Goal: Information Seeking & Learning: Learn about a topic

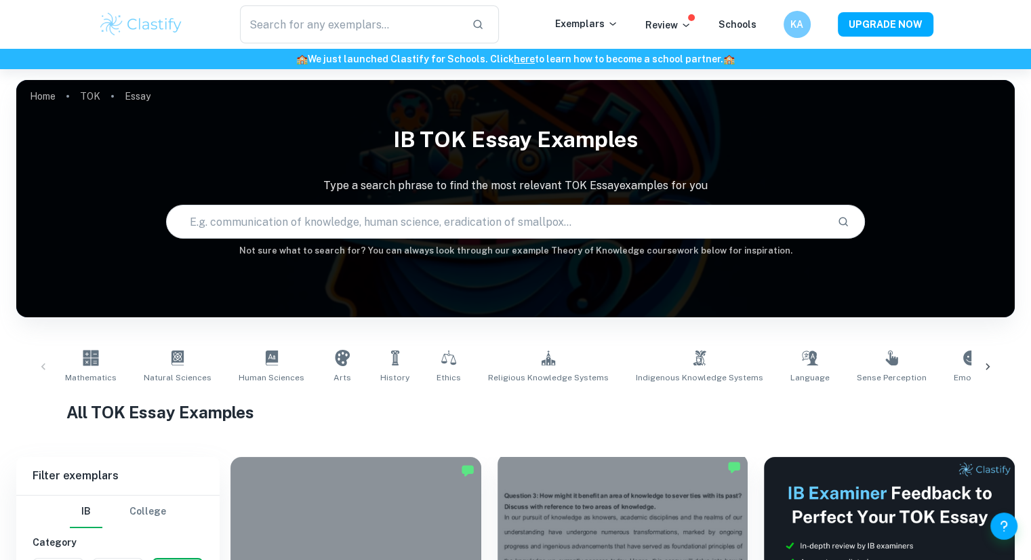
click at [512, 513] on div at bounding box center [623, 548] width 251 height 188
click at [394, 522] on div at bounding box center [356, 548] width 251 height 188
click at [459, 470] on div at bounding box center [356, 548] width 251 height 188
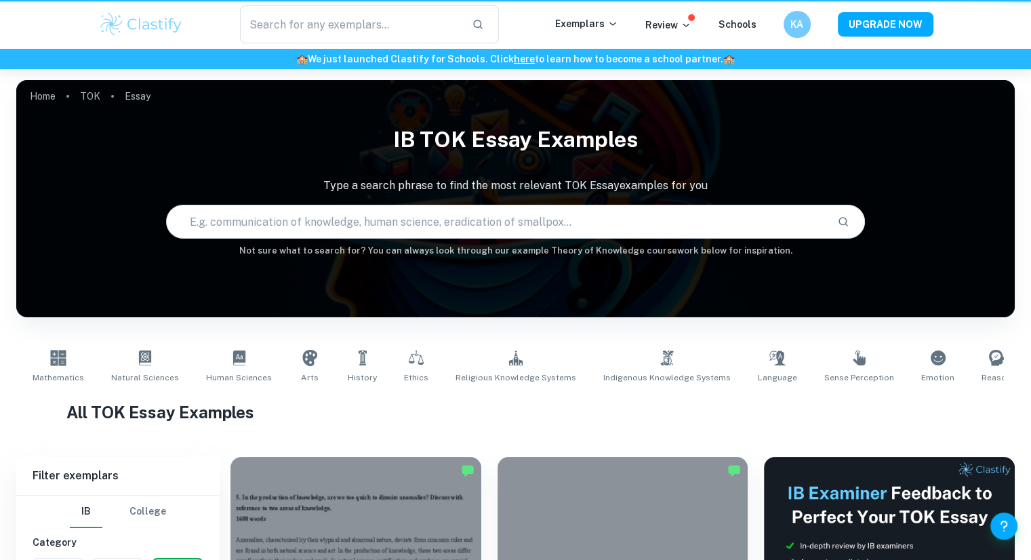
scroll to position [490, 0]
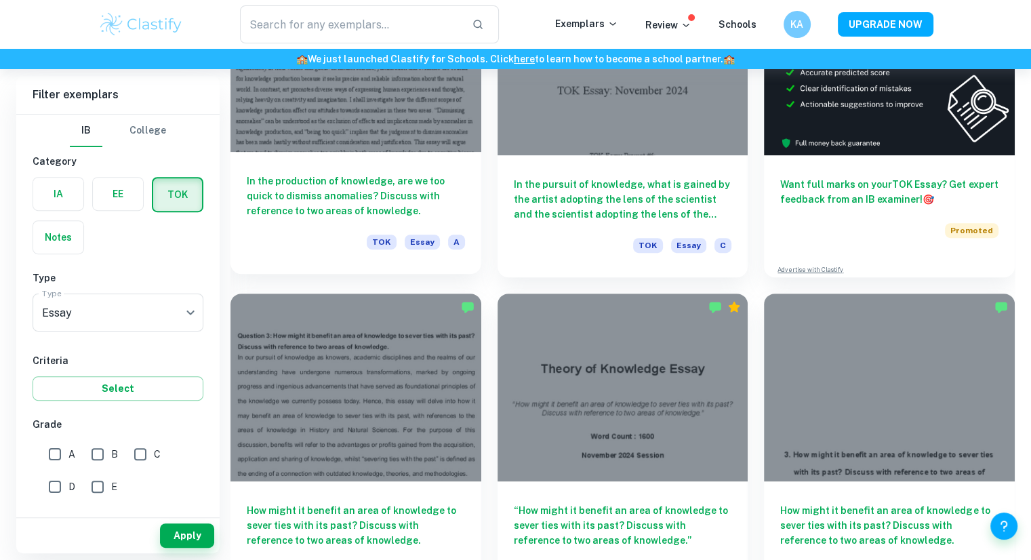
click at [336, 117] on div at bounding box center [356, 58] width 251 height 188
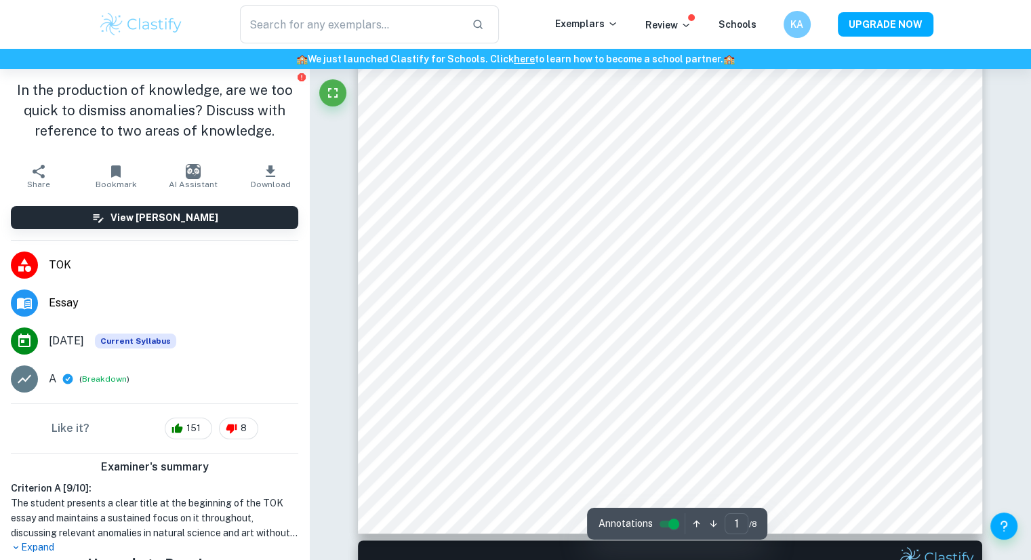
scroll to position [371, 0]
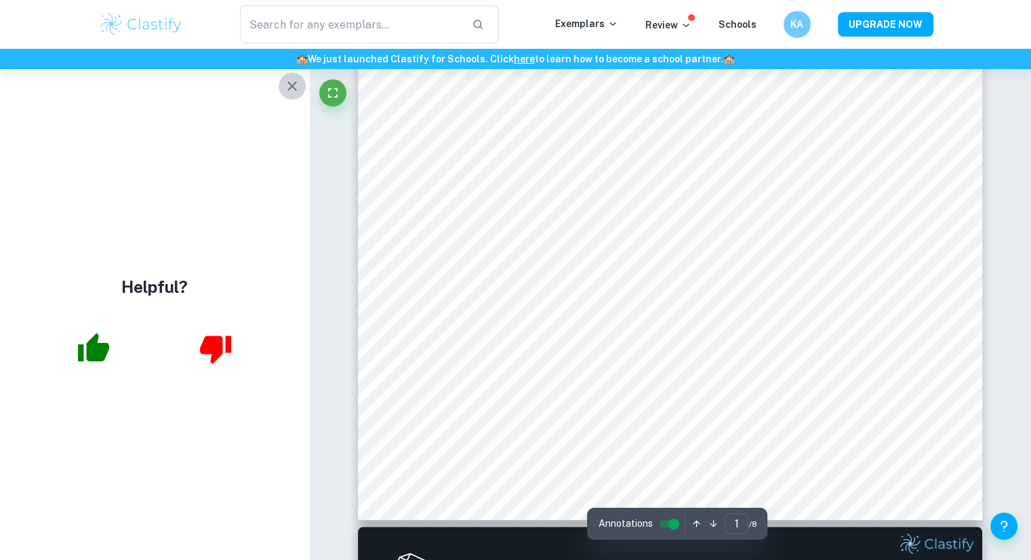
click at [297, 89] on icon "button" at bounding box center [292, 86] width 16 height 16
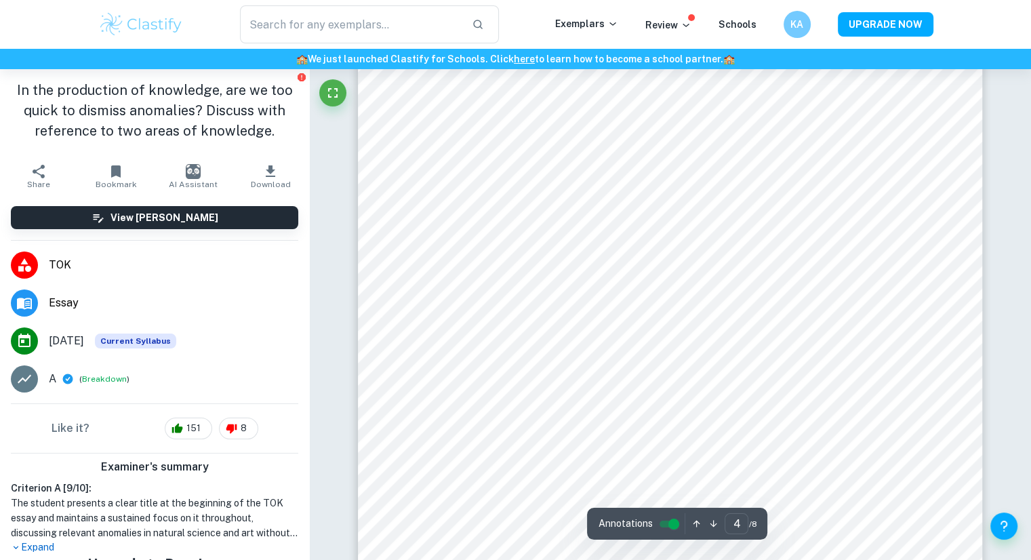
scroll to position [2752, 0]
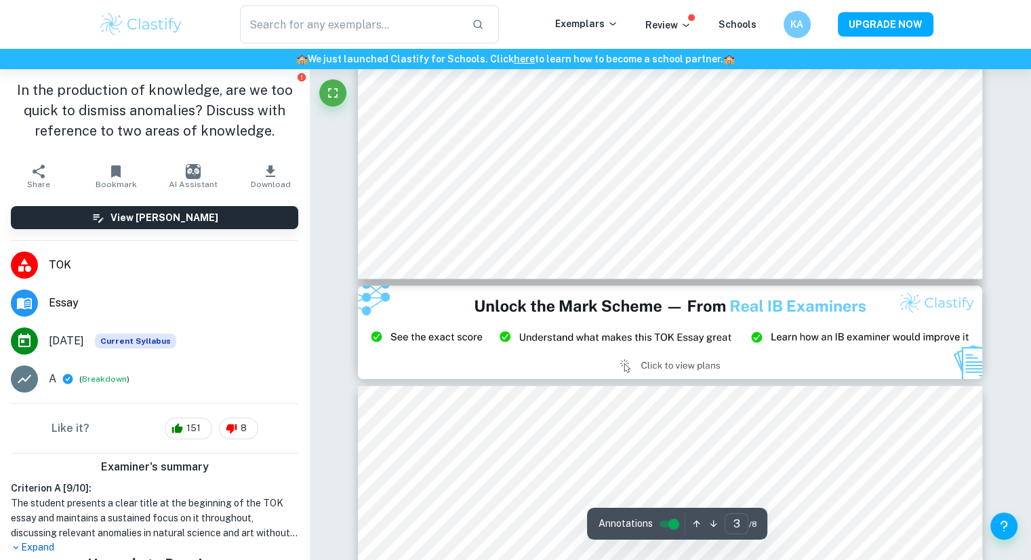
type input "2"
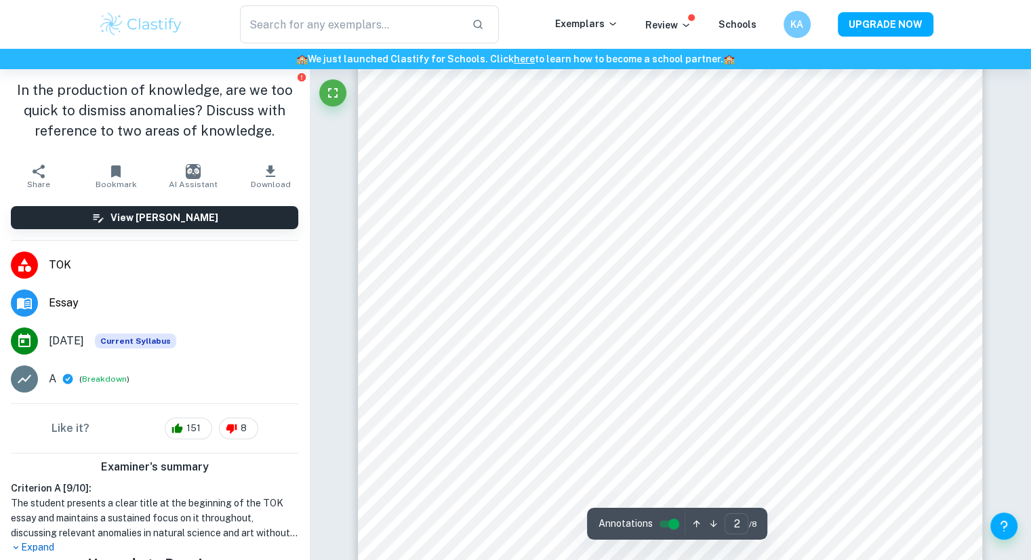
scroll to position [963, 0]
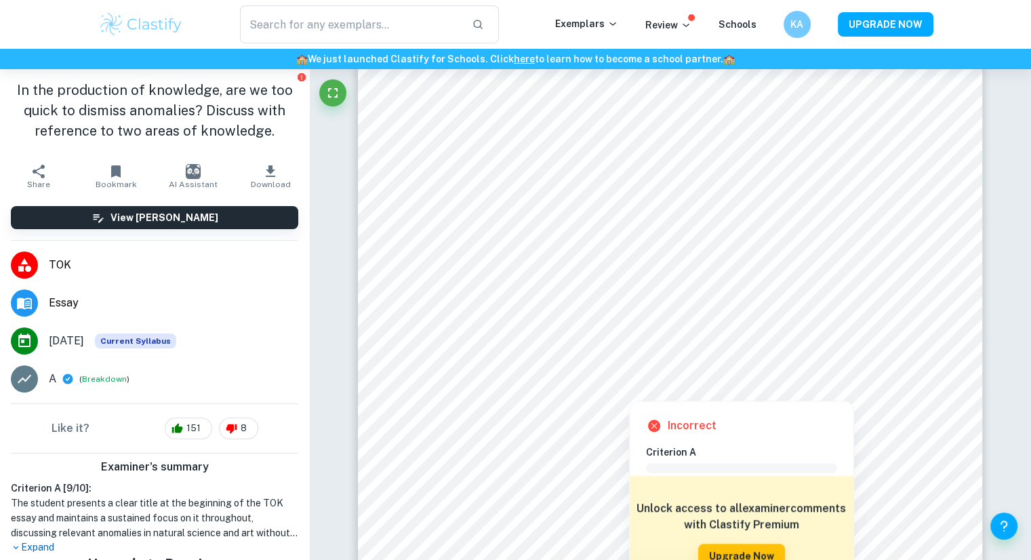
click at [644, 384] on div at bounding box center [628, 391] width 205 height 14
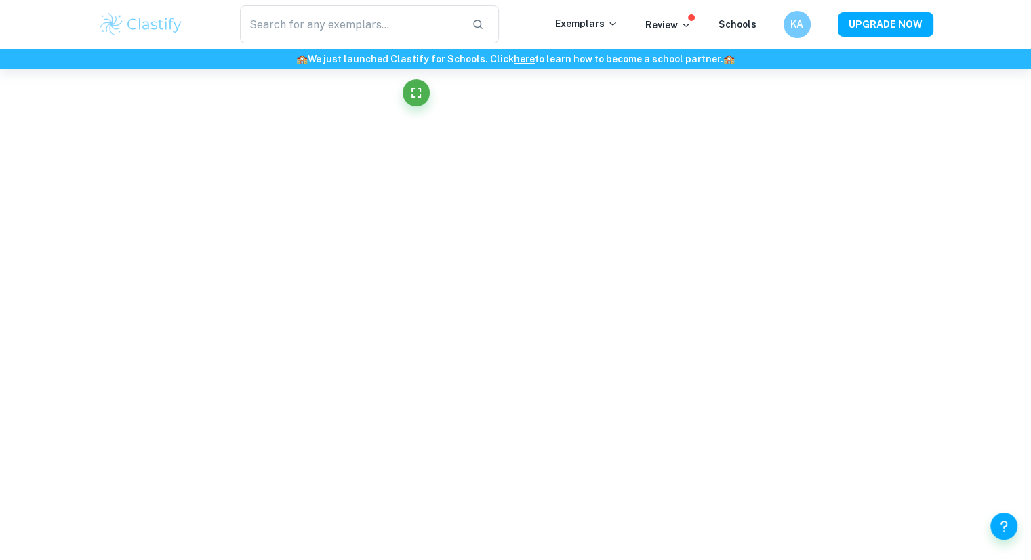
scroll to position [2098, 0]
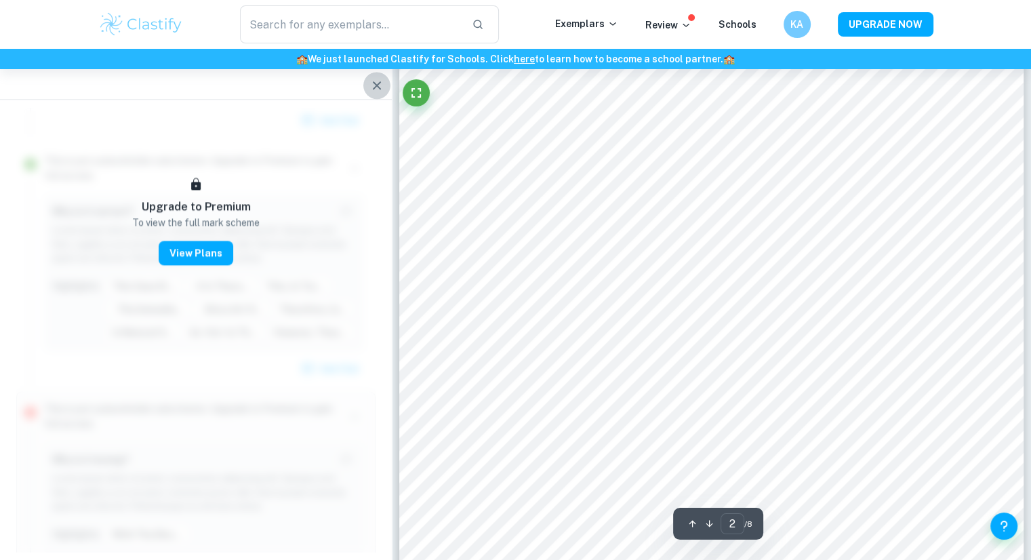
click at [366, 86] on button "button" at bounding box center [376, 85] width 27 height 27
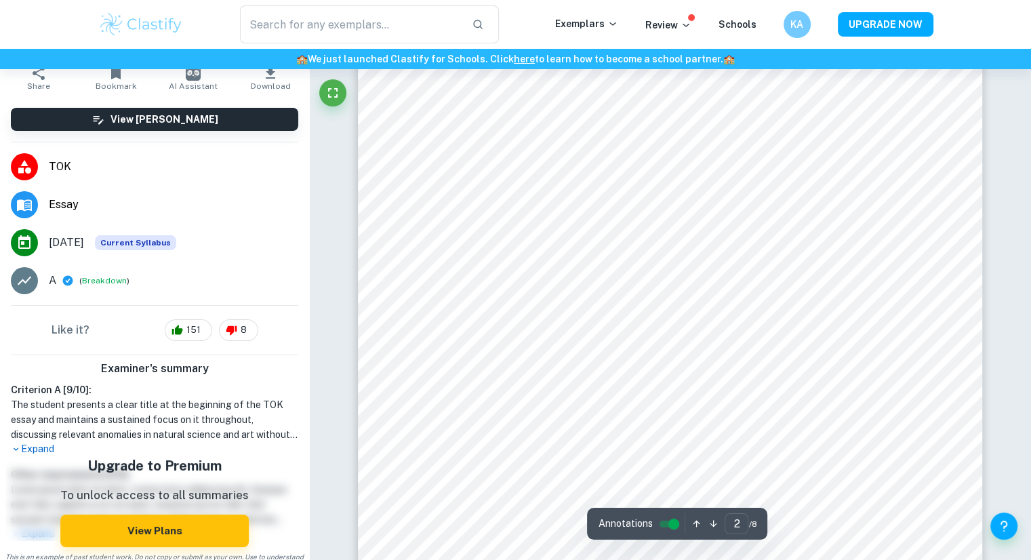
scroll to position [116, 0]
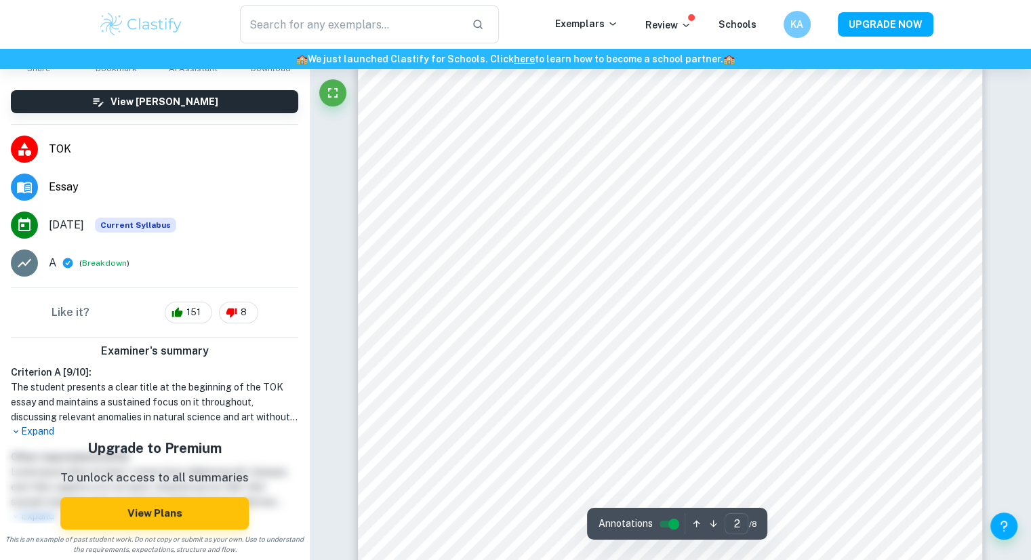
click at [30, 435] on p "Expand" at bounding box center [154, 431] width 287 height 14
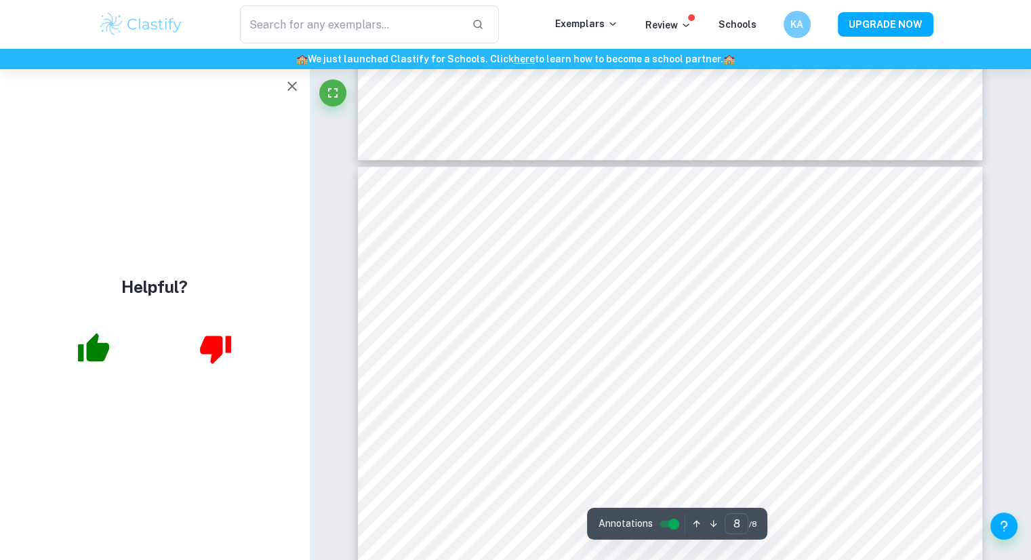
scroll to position [5828, 0]
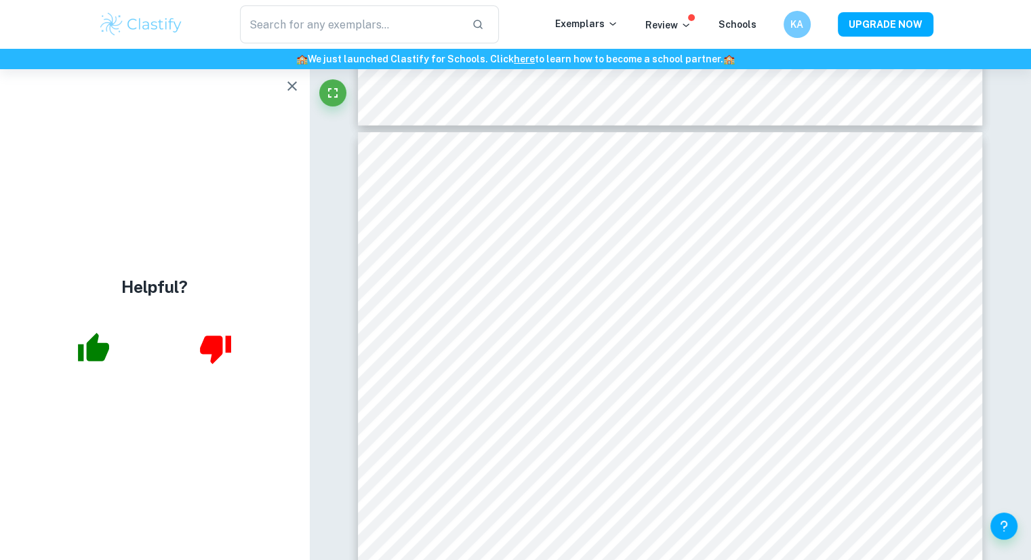
type input "6"
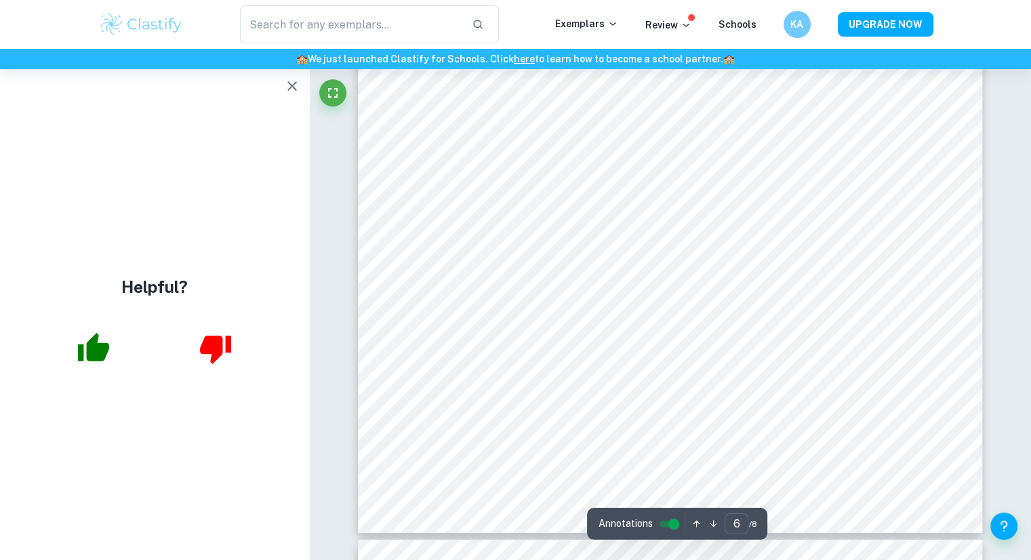
scroll to position [4606, 0]
